Goal: Check status: Check status

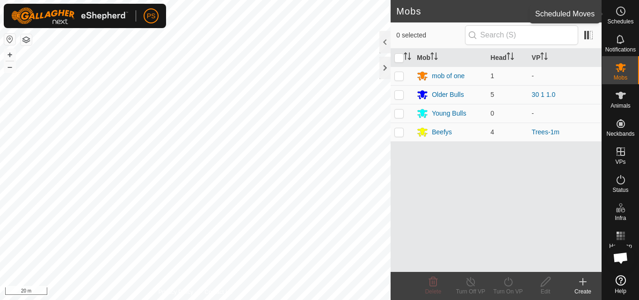
click at [621, 13] on icon at bounding box center [620, 11] width 1 height 3
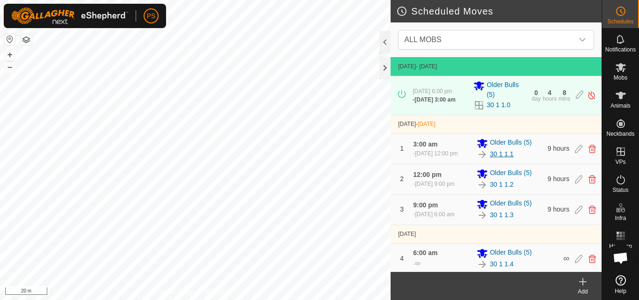
click at [504, 158] on link "30 1 1.1" at bounding box center [502, 154] width 24 height 10
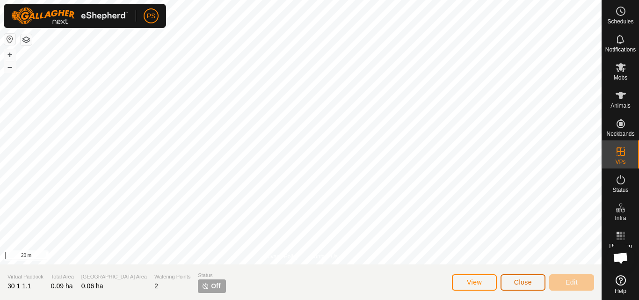
click at [526, 283] on span "Close" at bounding box center [523, 281] width 18 height 7
